Goal: Task Accomplishment & Management: Use online tool/utility

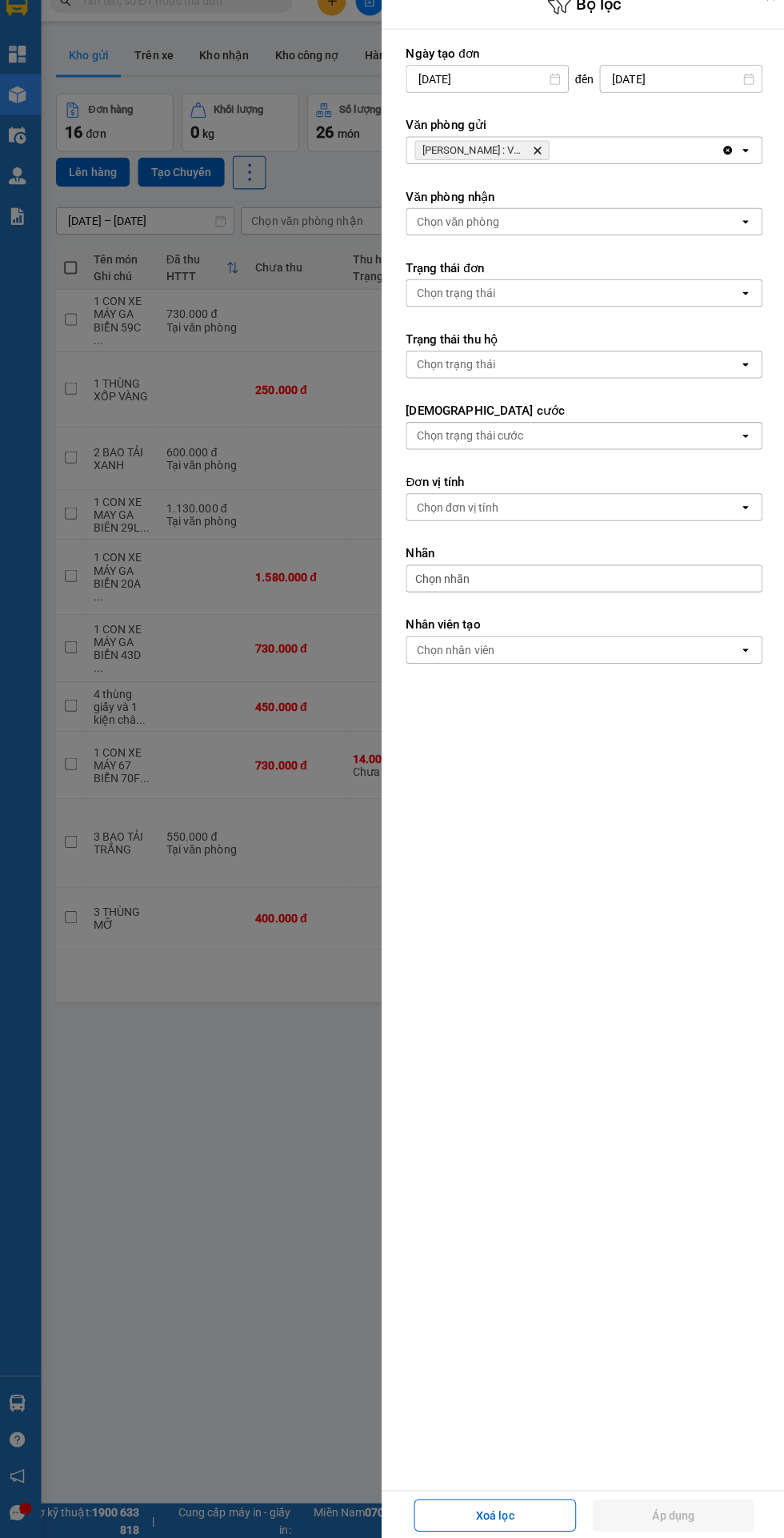
click at [537, 166] on icon "Hồ Chí Minh : VP Quận 10, close by backspace" at bounding box center [538, 167] width 7 height 7
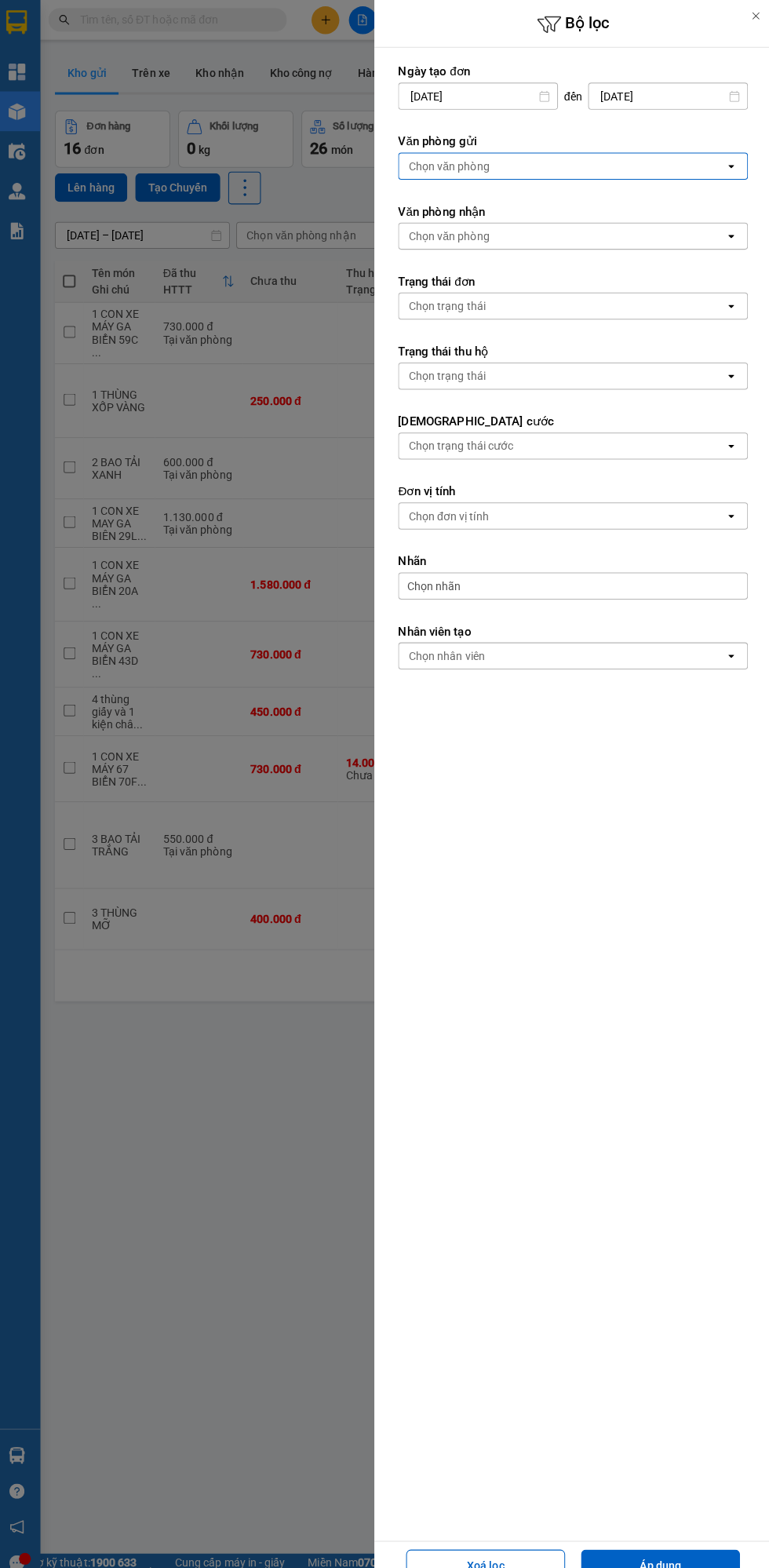
click at [486, 168] on div "Chọn văn phòng" at bounding box center [451, 163] width 80 height 15
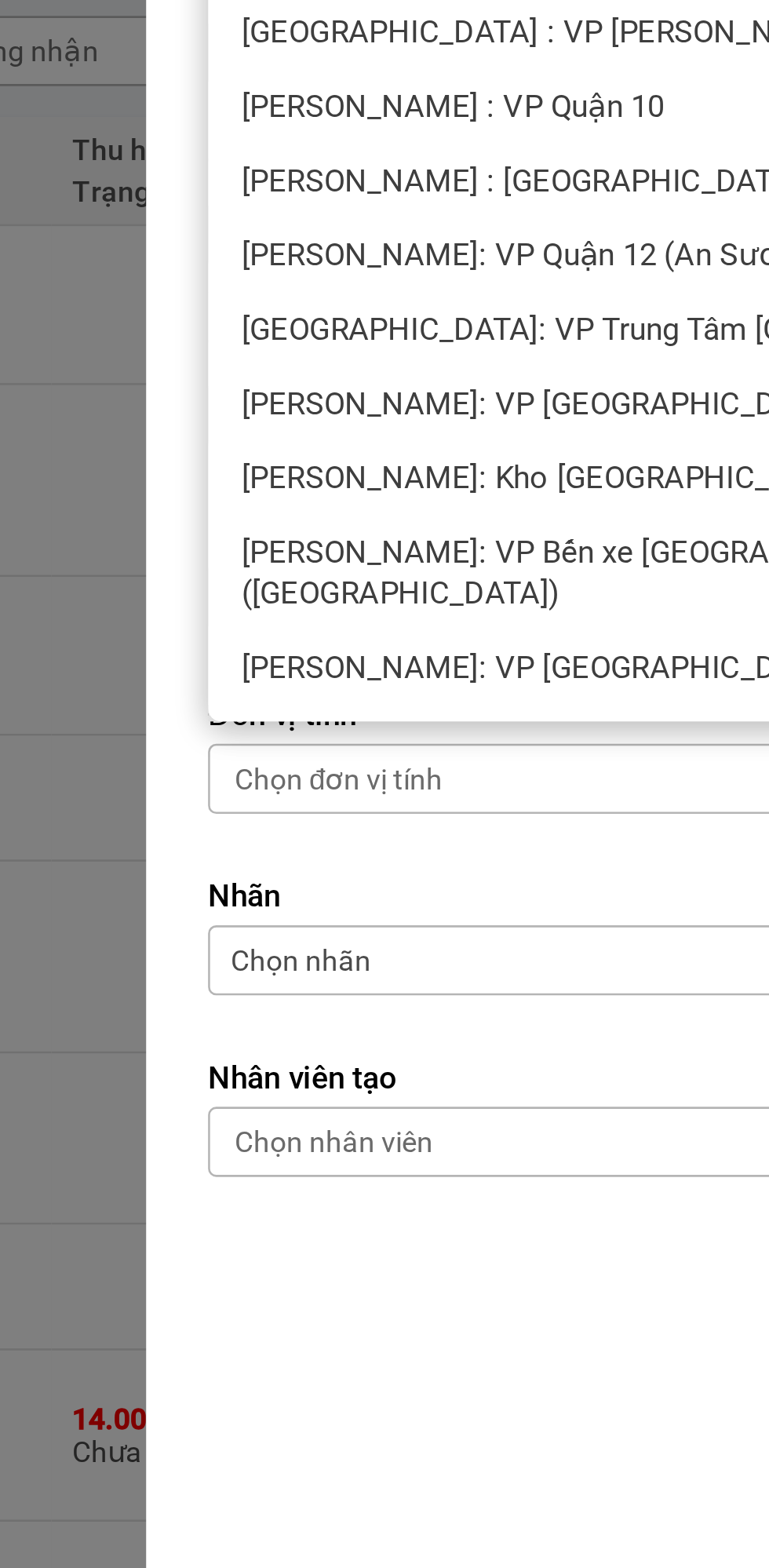
click at [483, 396] on span "[PERSON_NAME]: Kho [GEOGRAPHIC_DATA] 9" at bounding box center [534, 395] width 243 height 15
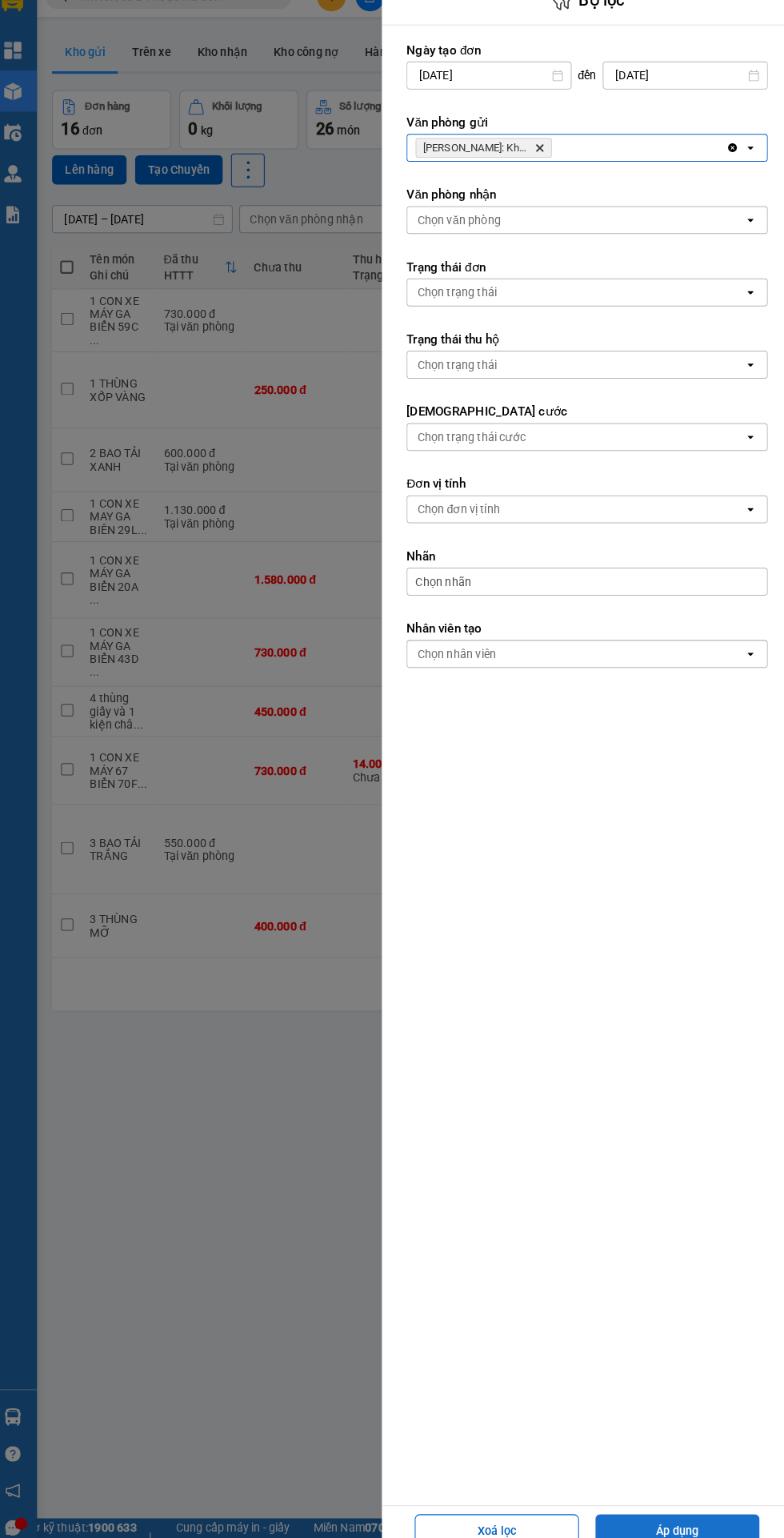
click at [659, 1514] on button "Áp dụng" at bounding box center [671, 1514] width 160 height 32
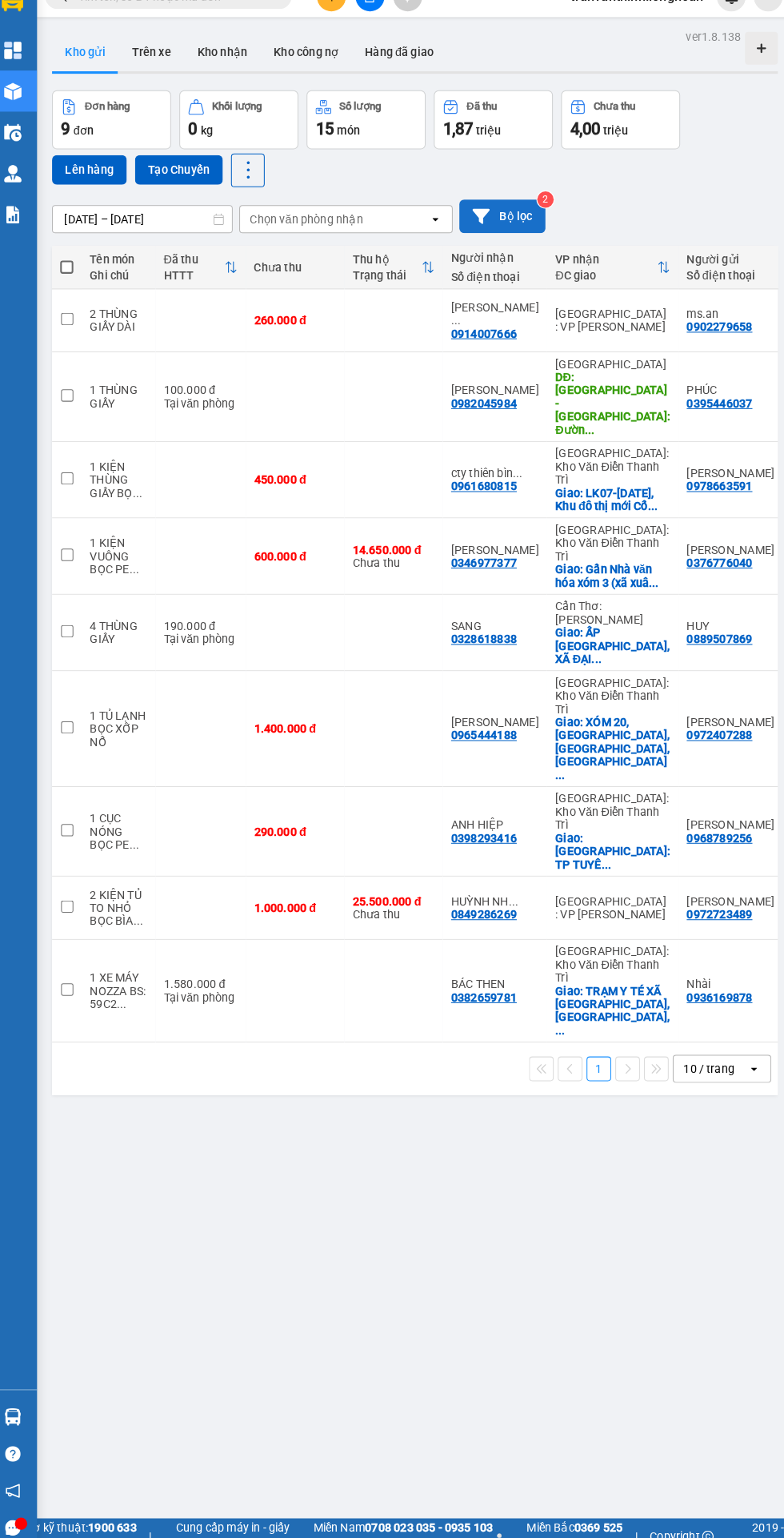
click at [500, 224] on button "Bộ lọc" at bounding box center [501, 234] width 84 height 33
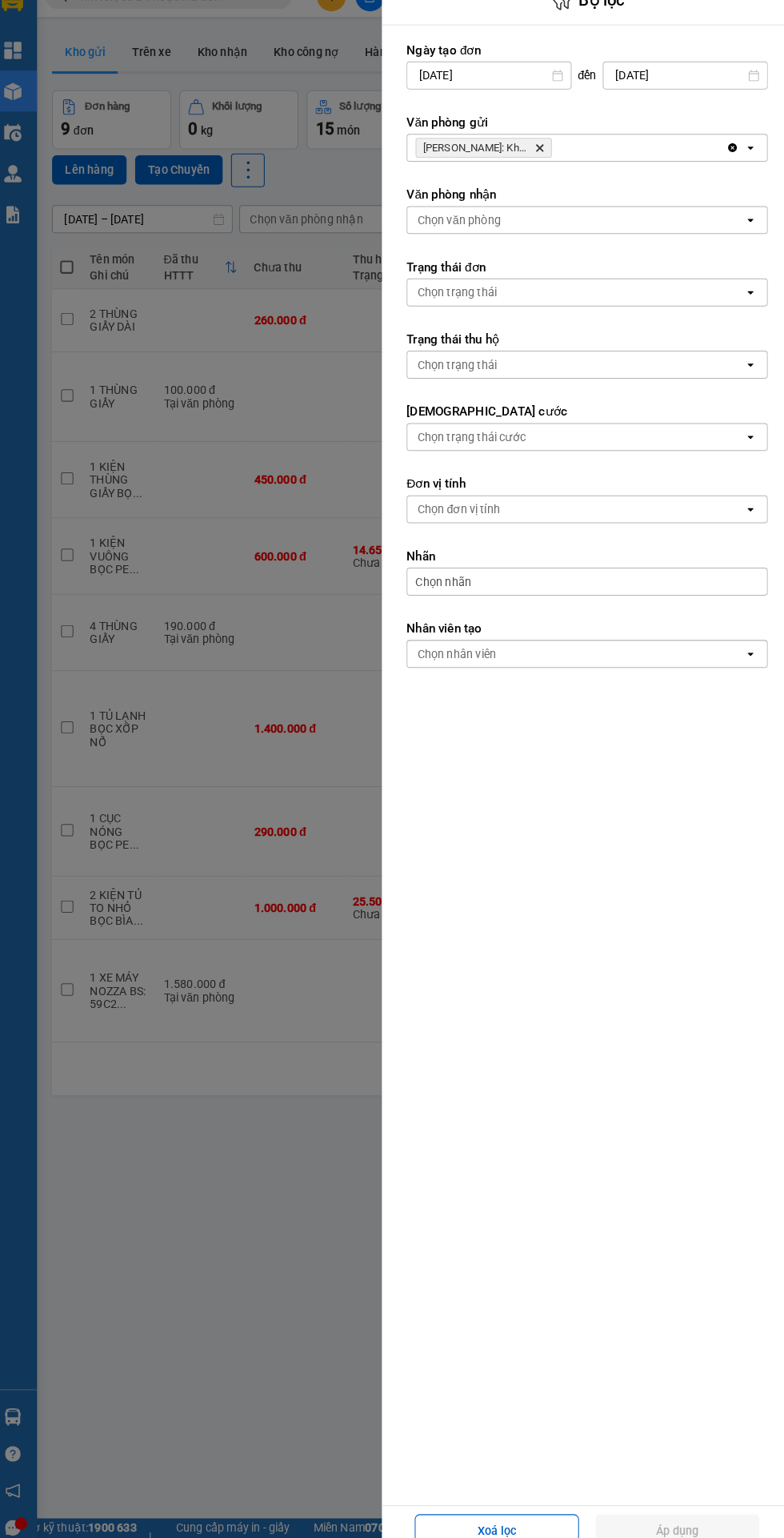
click at [537, 166] on icon "Hồ Chí Minh: Kho Thủ Đức & Quận 9, close by backspace" at bounding box center [538, 167] width 7 height 7
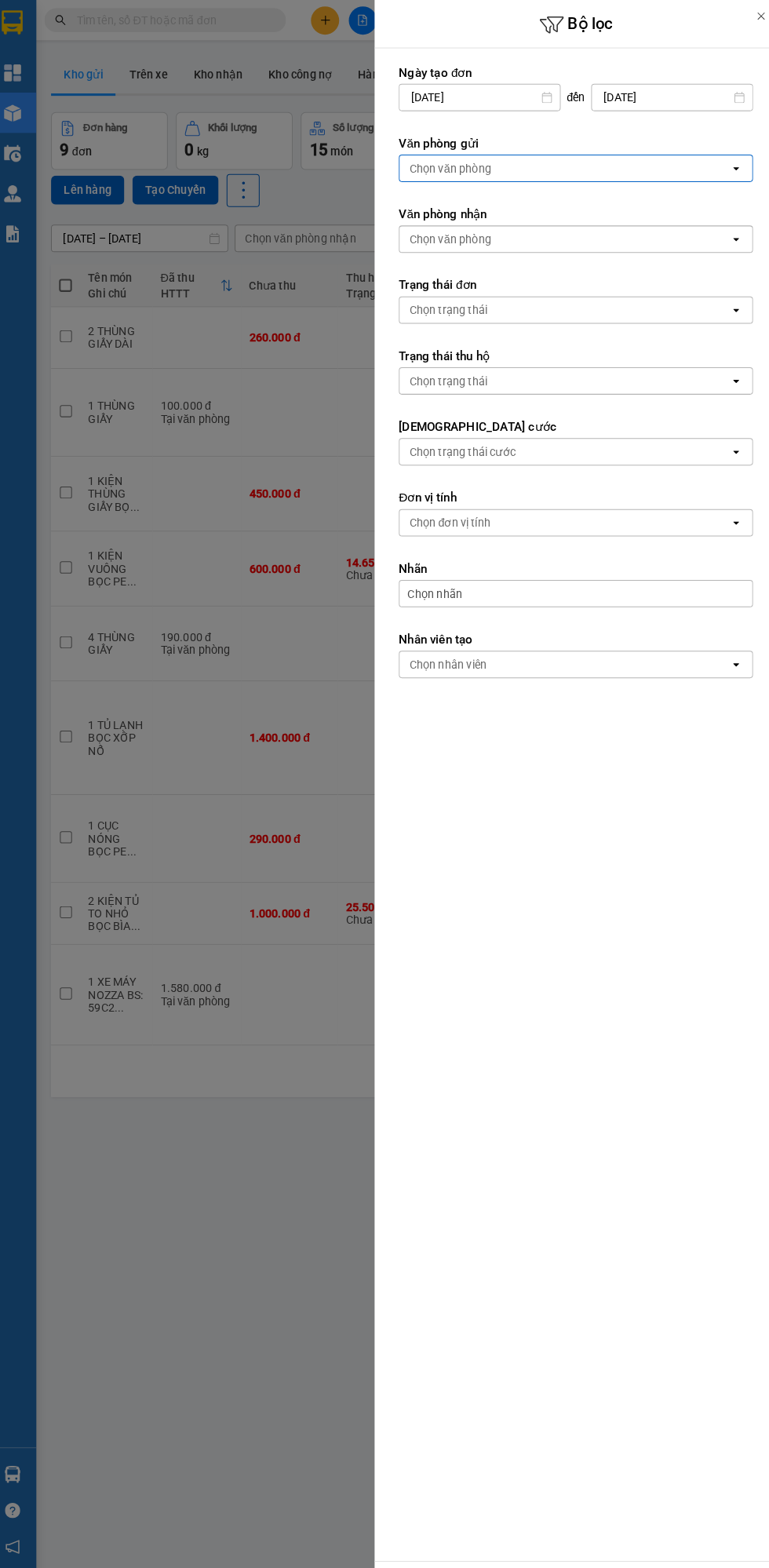
click at [486, 174] on div "Chọn văn phòng" at bounding box center [562, 164] width 322 height 25
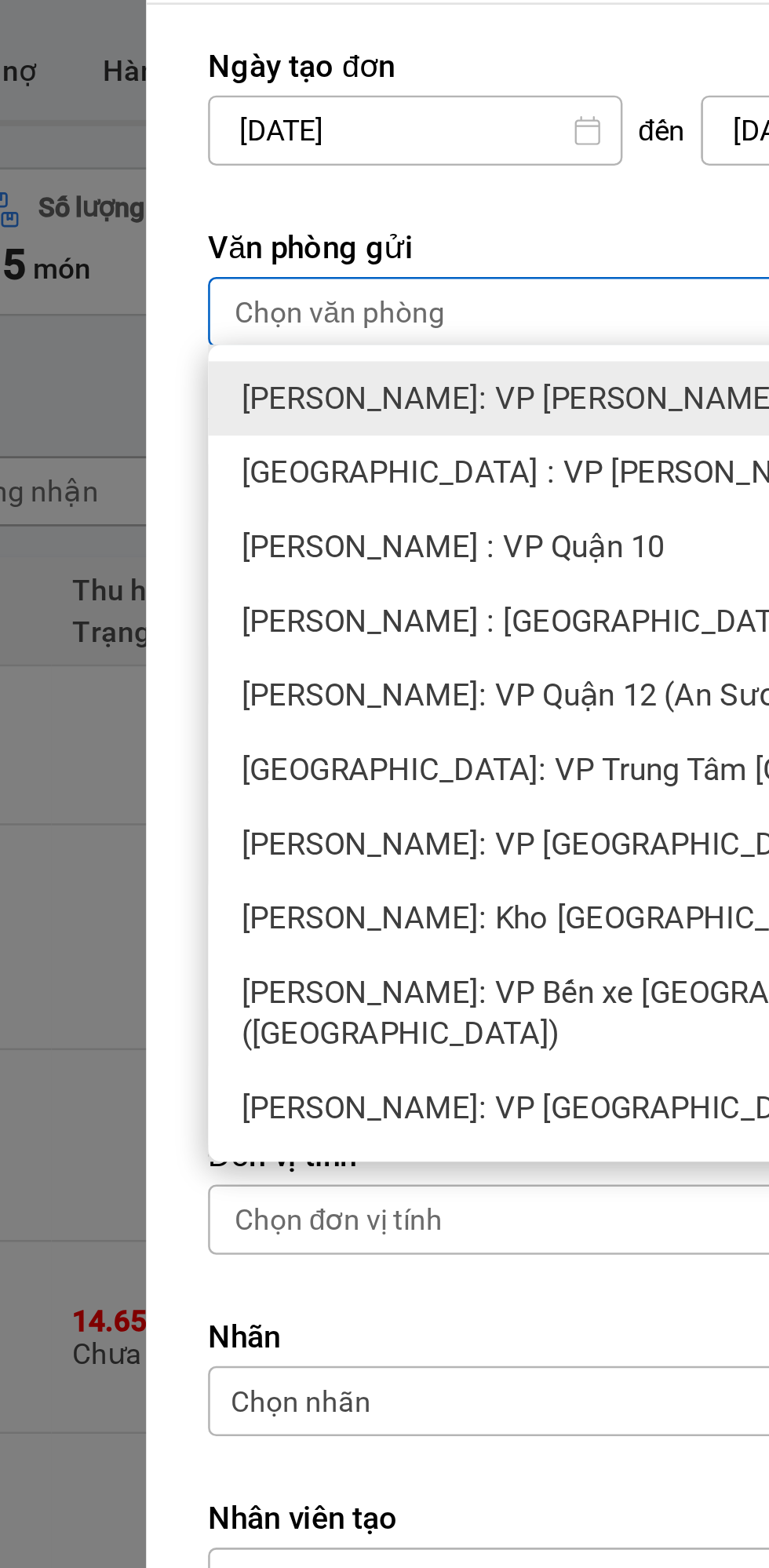
click at [464, 194] on span "[PERSON_NAME]: VP [PERSON_NAME]" at bounding box center [515, 197] width 205 height 15
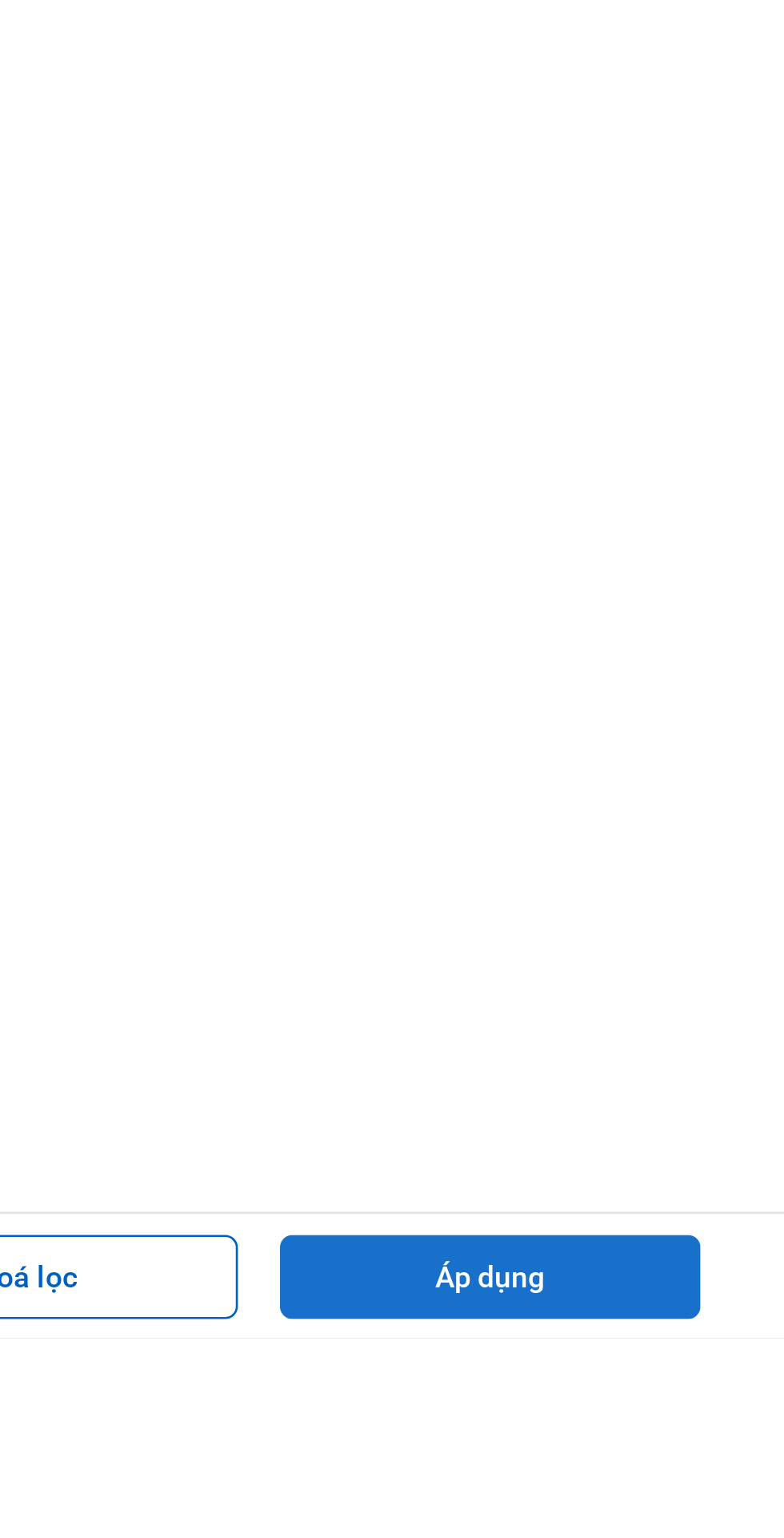
click at [700, 1531] on button "Áp dụng" at bounding box center [671, 1514] width 160 height 32
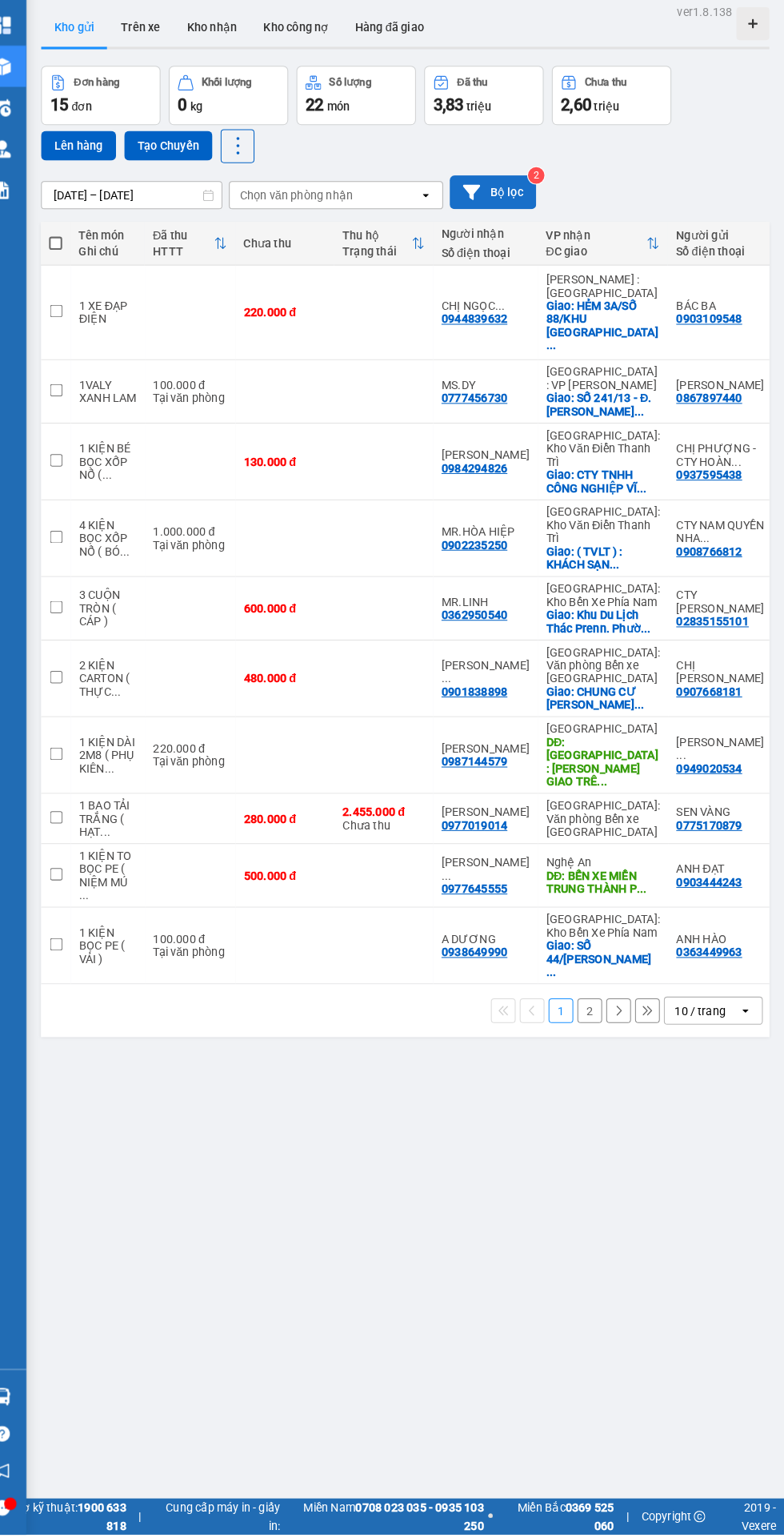
click at [510, 243] on button "Bộ lọc" at bounding box center [501, 234] width 84 height 33
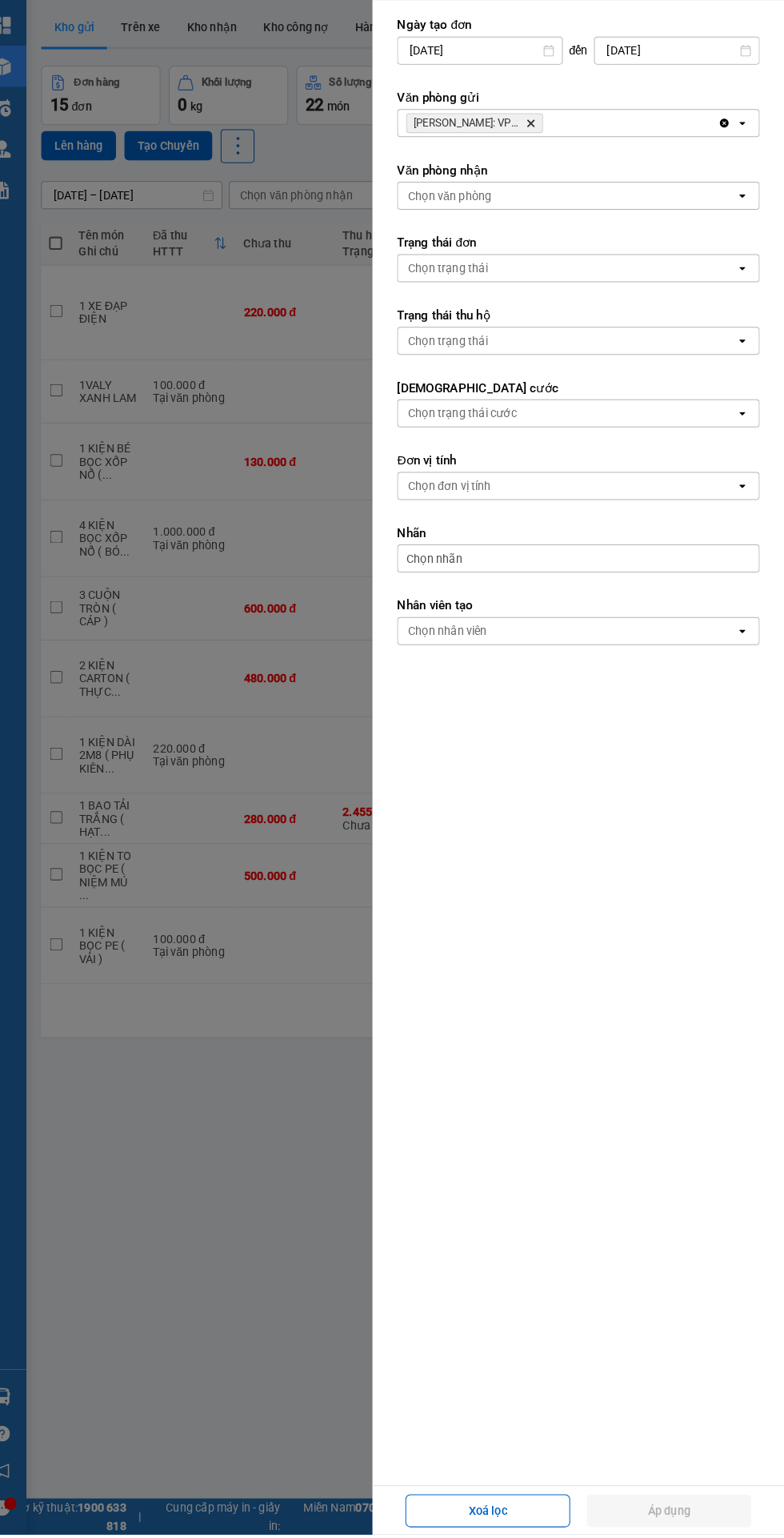
click at [535, 171] on icon "Hồ Chí Minh: VP Bình Thạnh, close by backspace" at bounding box center [538, 167] width 7 height 7
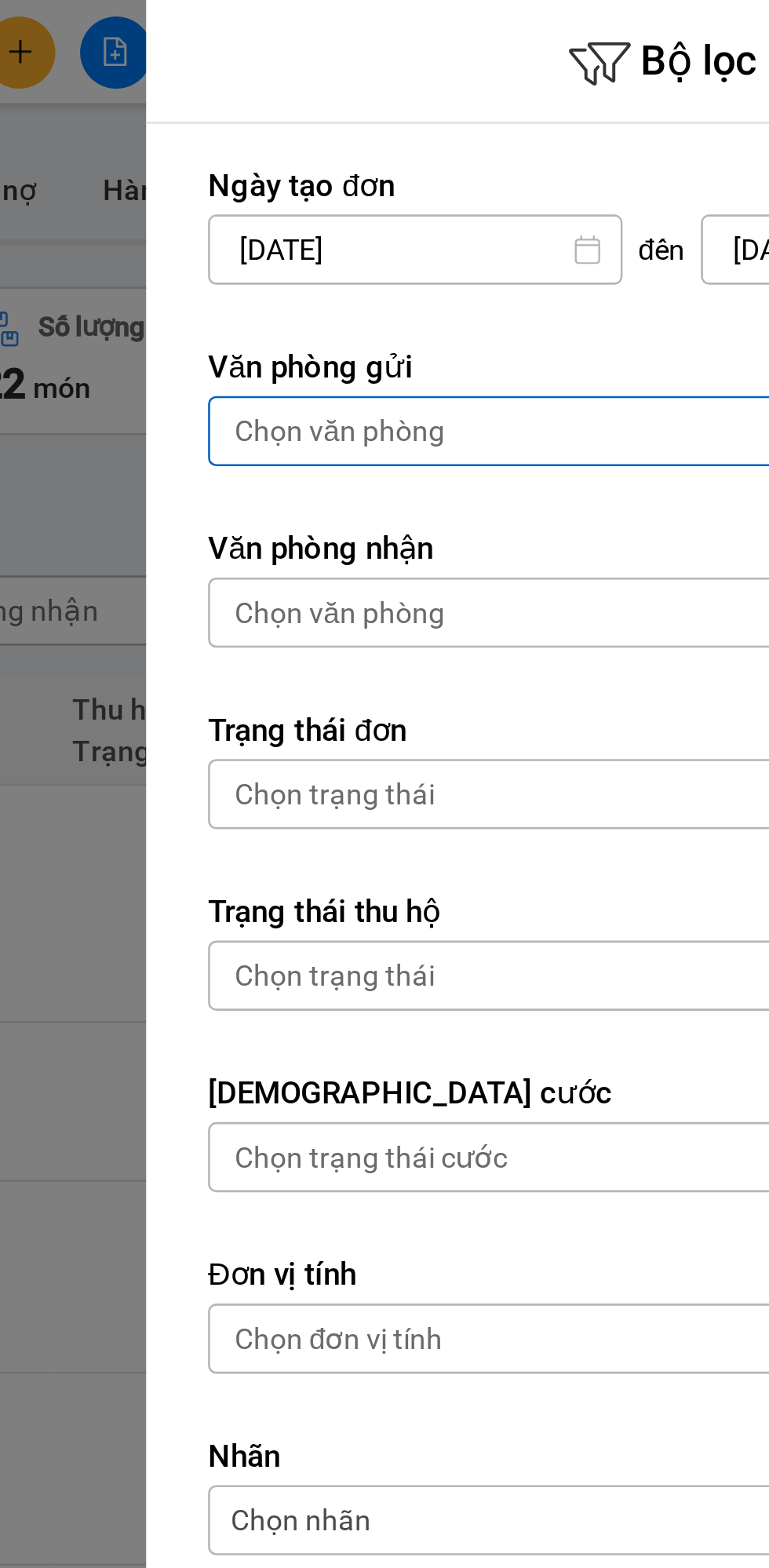
click at [479, 162] on div "Chọn văn phòng" at bounding box center [451, 163] width 80 height 15
